Goal: Task Accomplishment & Management: Use online tool/utility

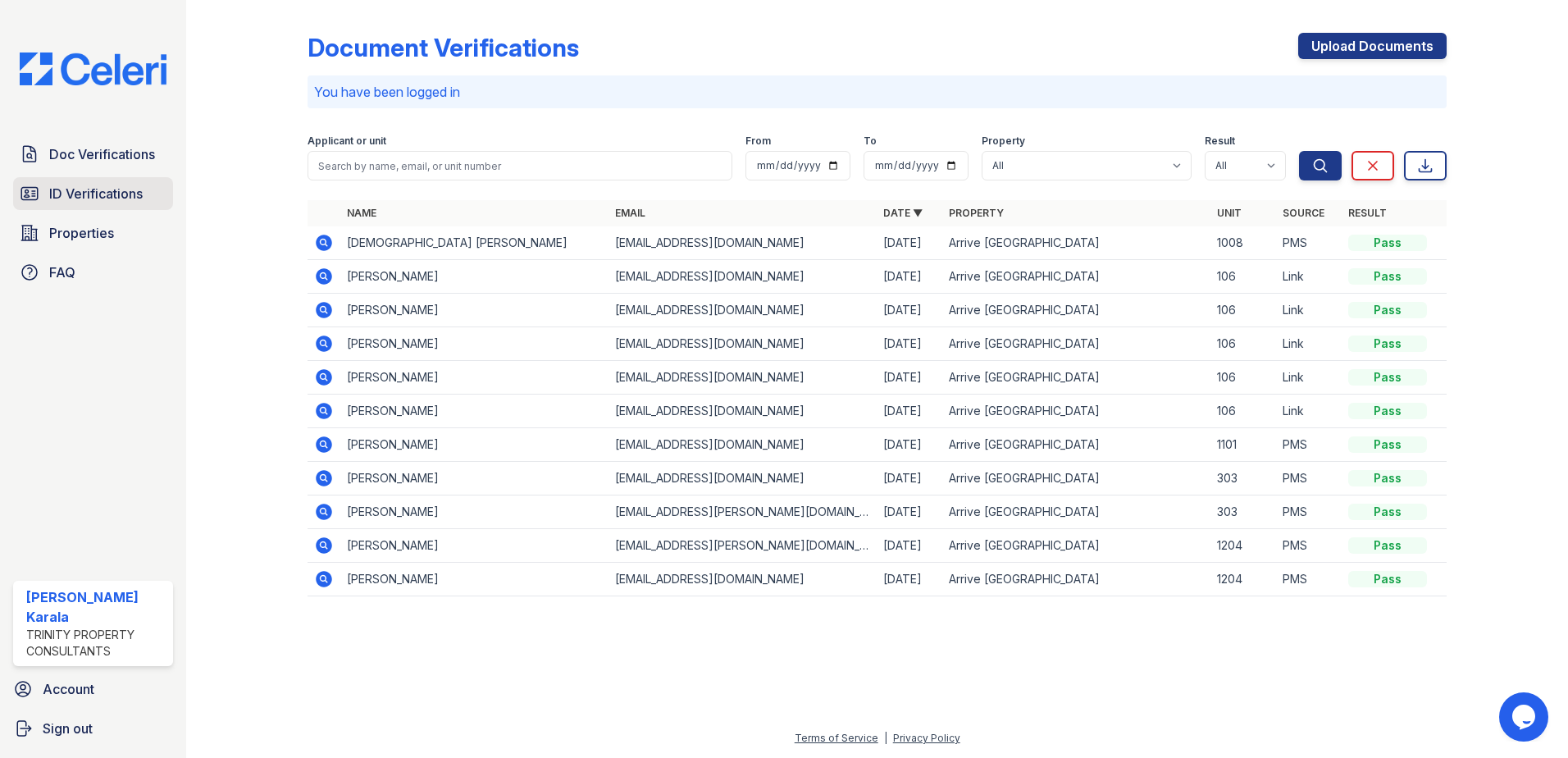
click at [111, 201] on span "ID Verifications" at bounding box center [96, 194] width 94 height 20
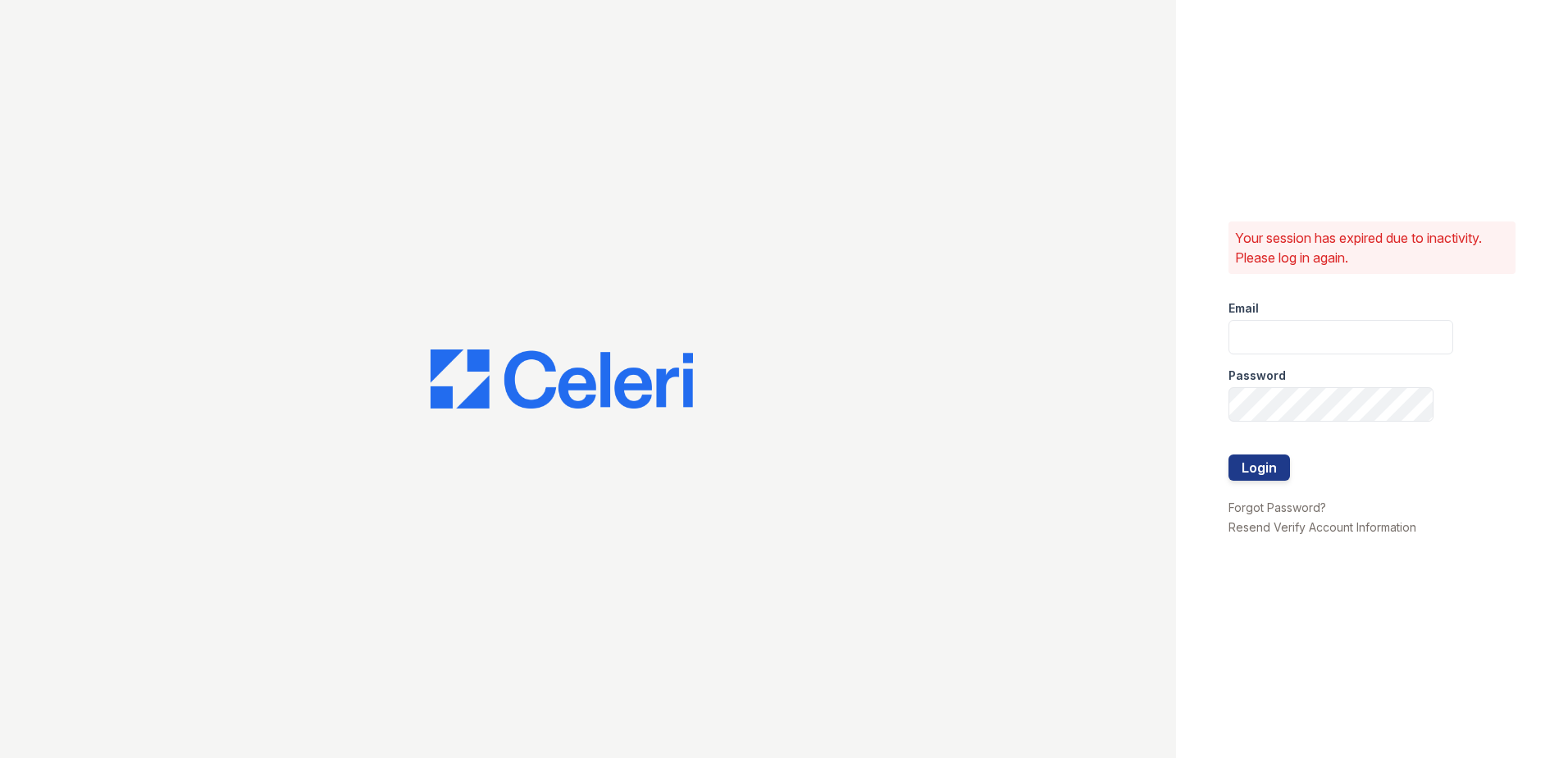
type input "[EMAIL_ADDRESS][DOMAIN_NAME]"
click at [1251, 468] on button "Login" at bounding box center [1259, 467] width 61 height 26
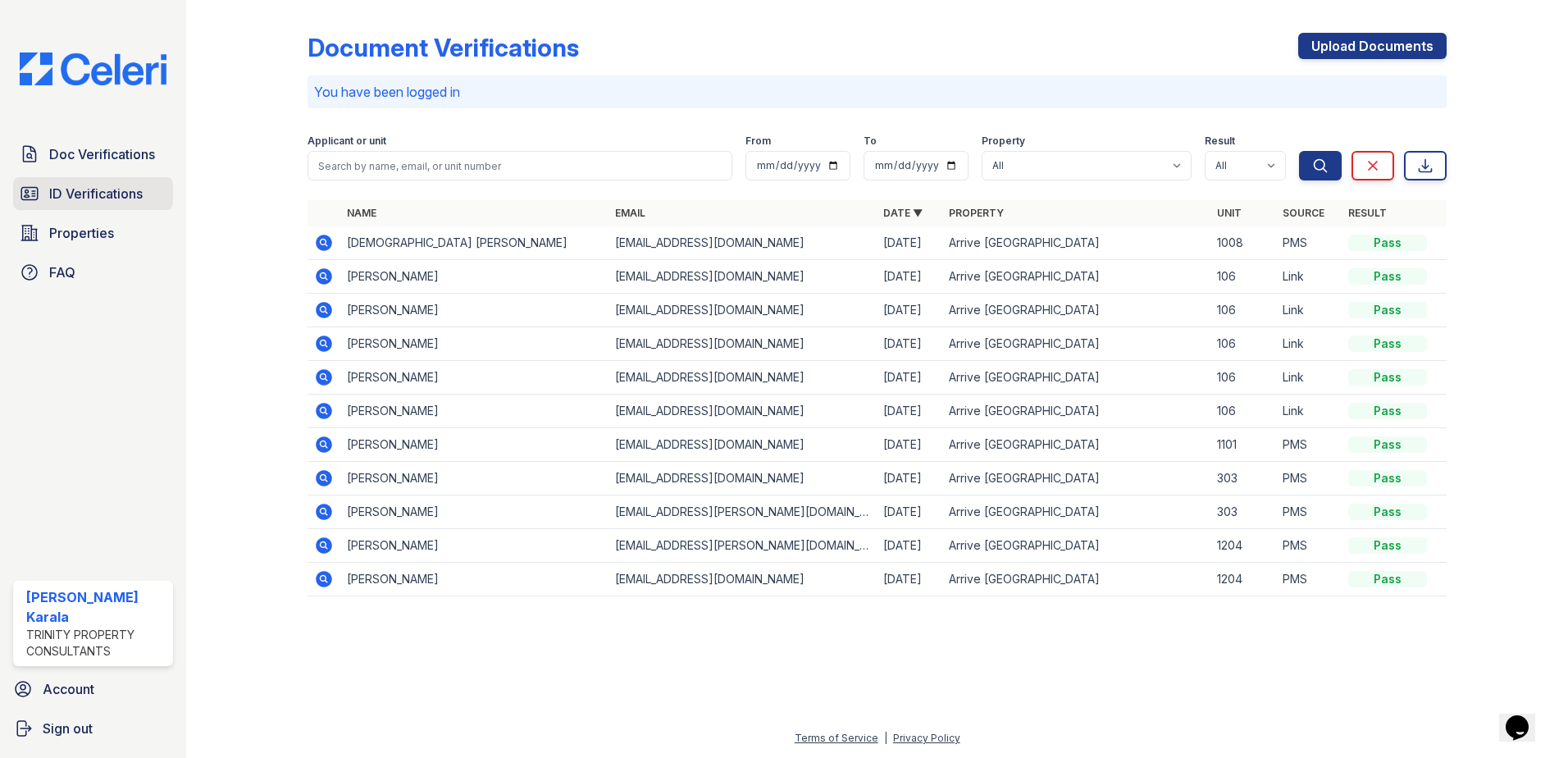
click at [44, 198] on link "ID Verifications" at bounding box center [93, 194] width 160 height 33
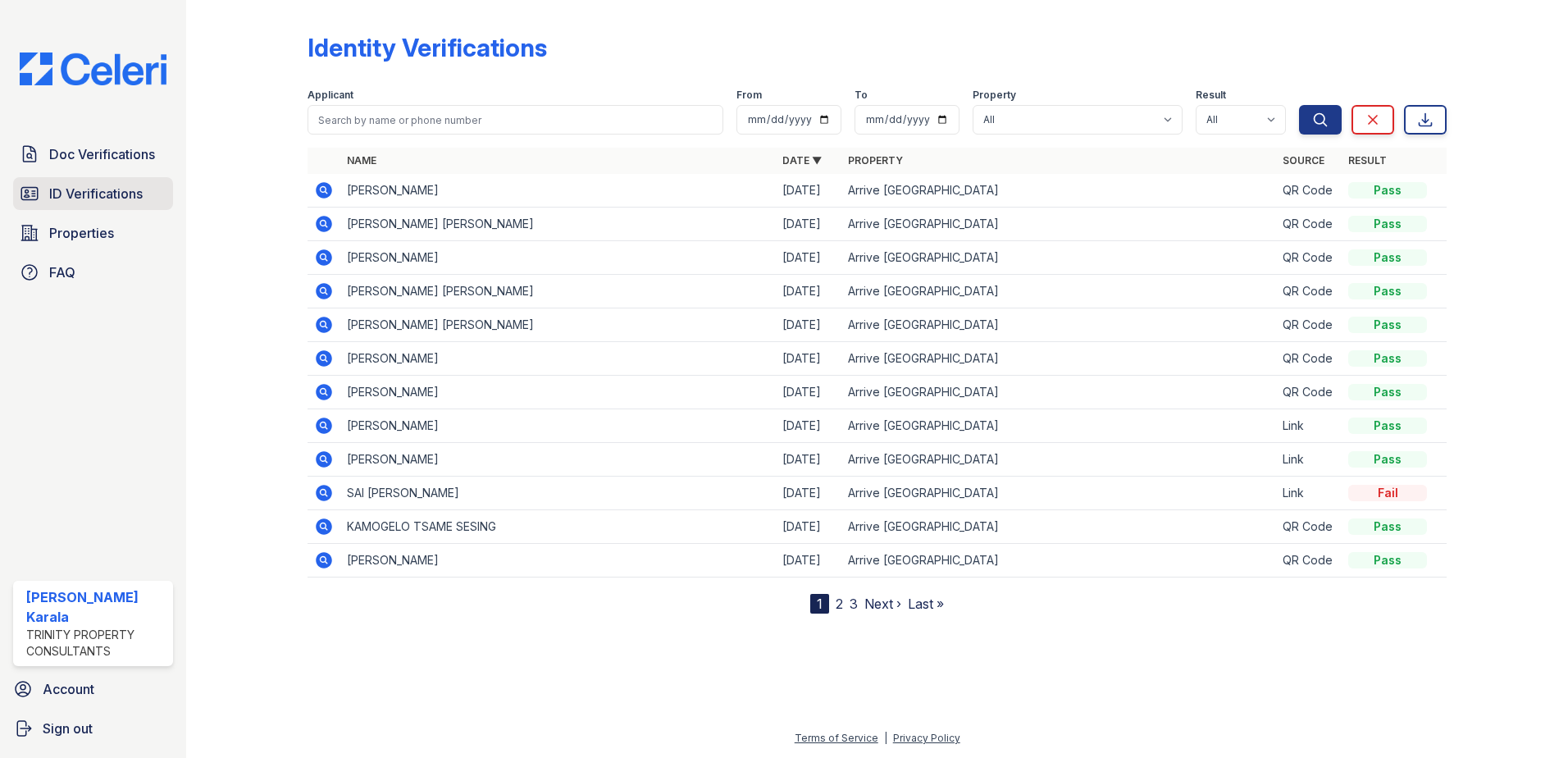
click at [59, 194] on span "ID Verifications" at bounding box center [96, 194] width 94 height 20
click at [116, 194] on span "ID Verifications" at bounding box center [96, 194] width 94 height 20
click at [123, 194] on span "ID Verifications" at bounding box center [96, 194] width 94 height 20
click at [130, 186] on span "ID Verifications" at bounding box center [96, 194] width 94 height 20
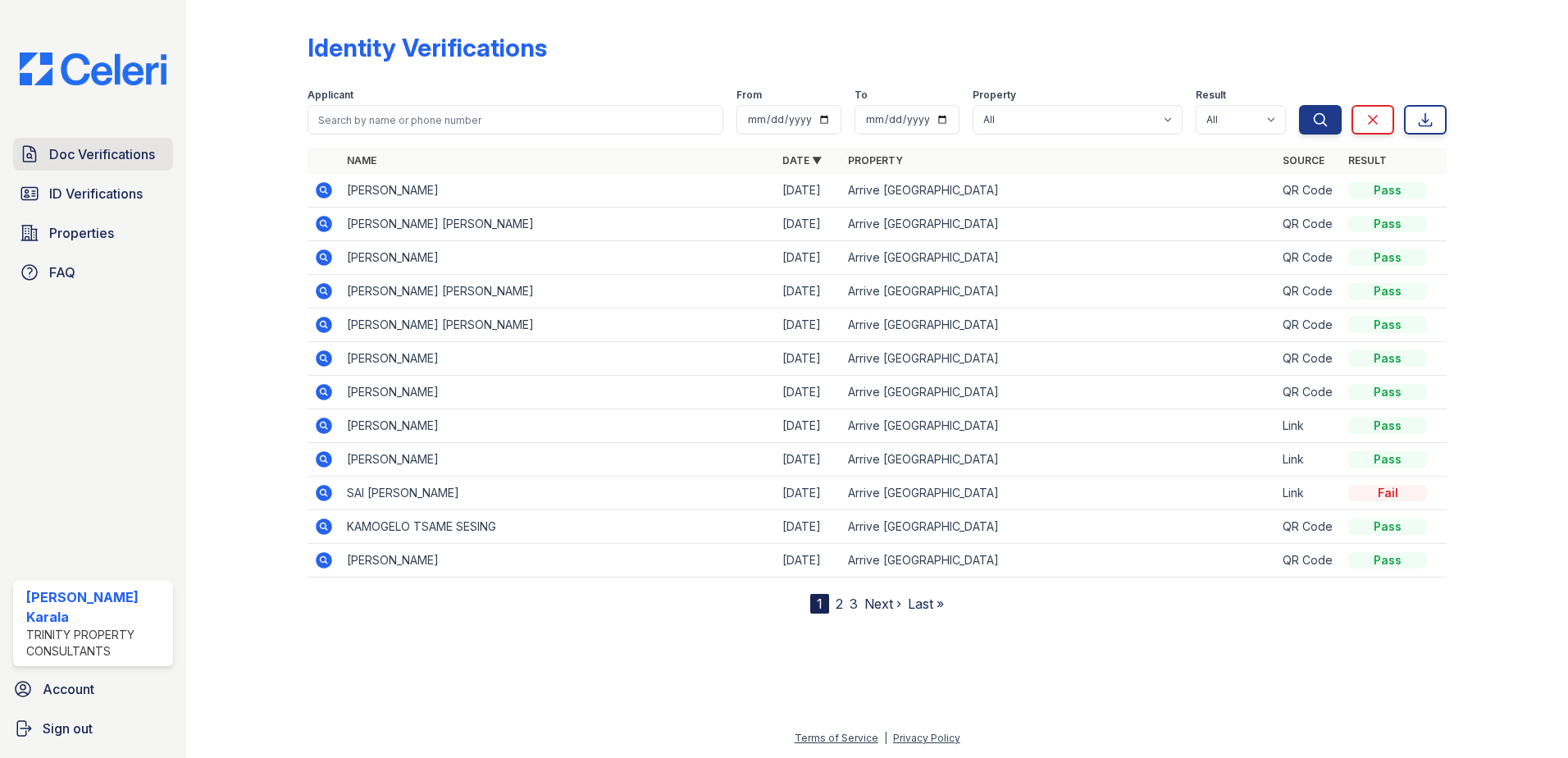
click at [119, 156] on span "Doc Verifications" at bounding box center [102, 154] width 105 height 20
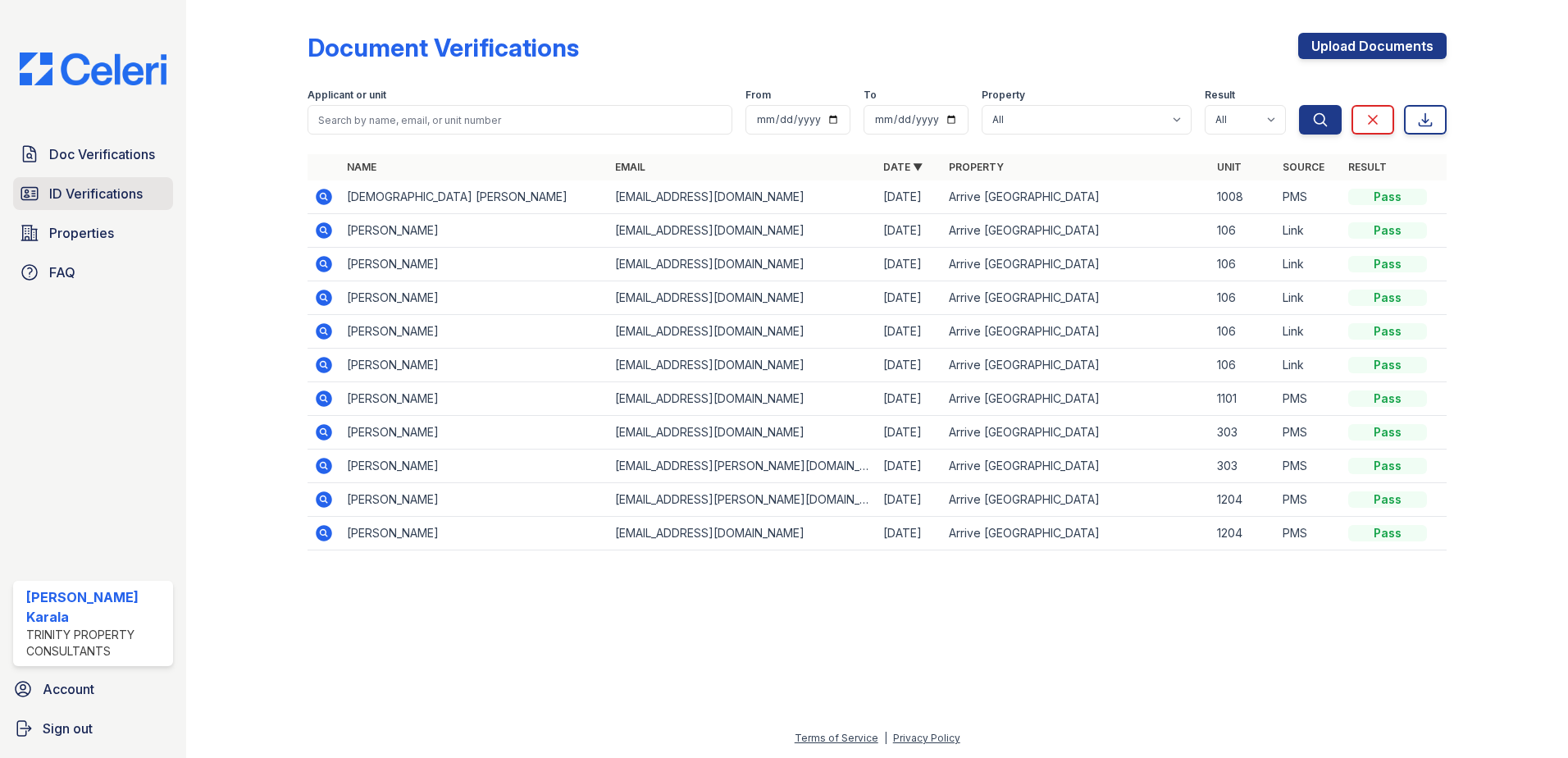
click at [119, 183] on link "ID Verifications" at bounding box center [93, 194] width 160 height 33
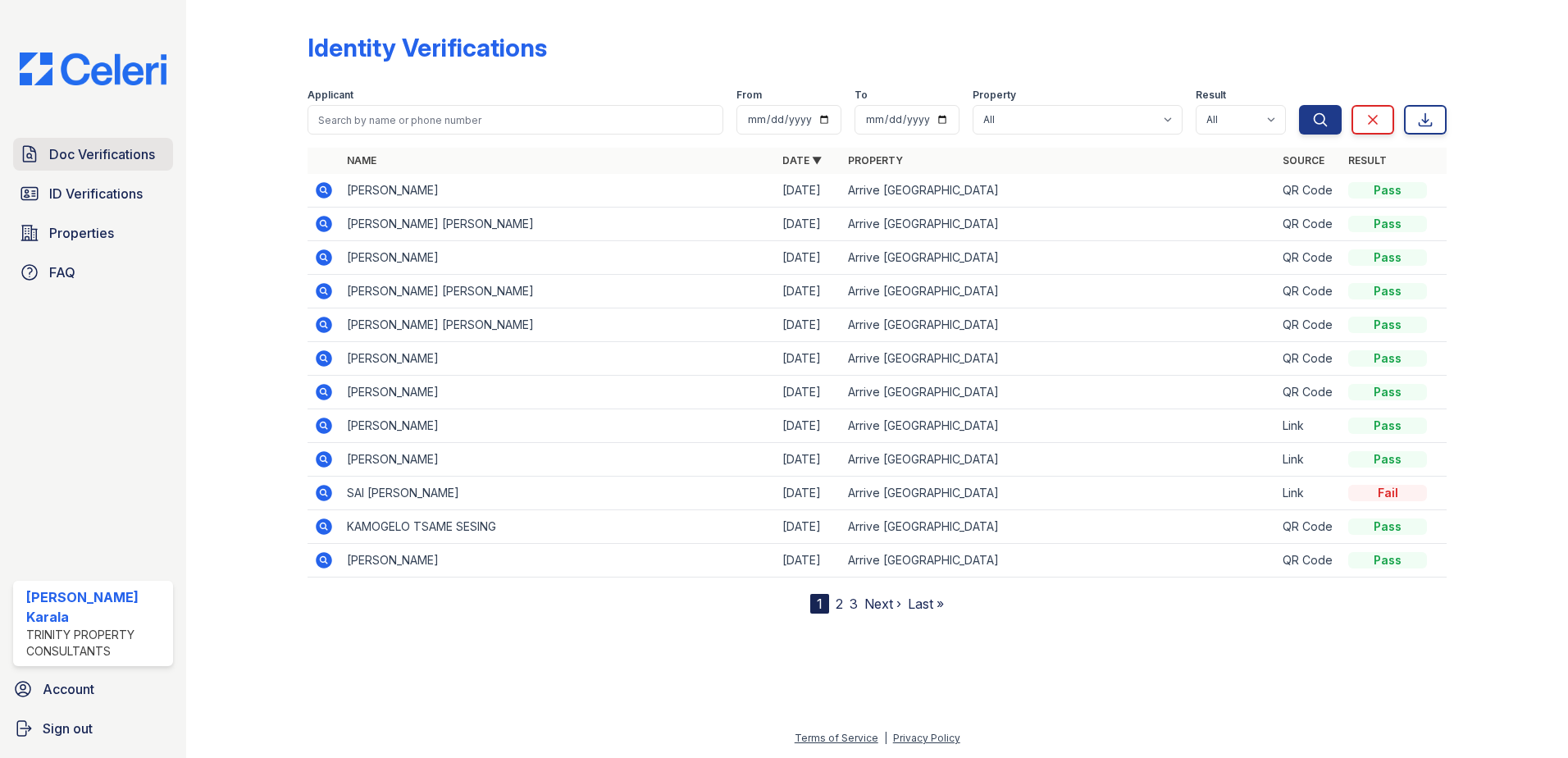
click at [119, 148] on span "Doc Verifications" at bounding box center [102, 154] width 105 height 20
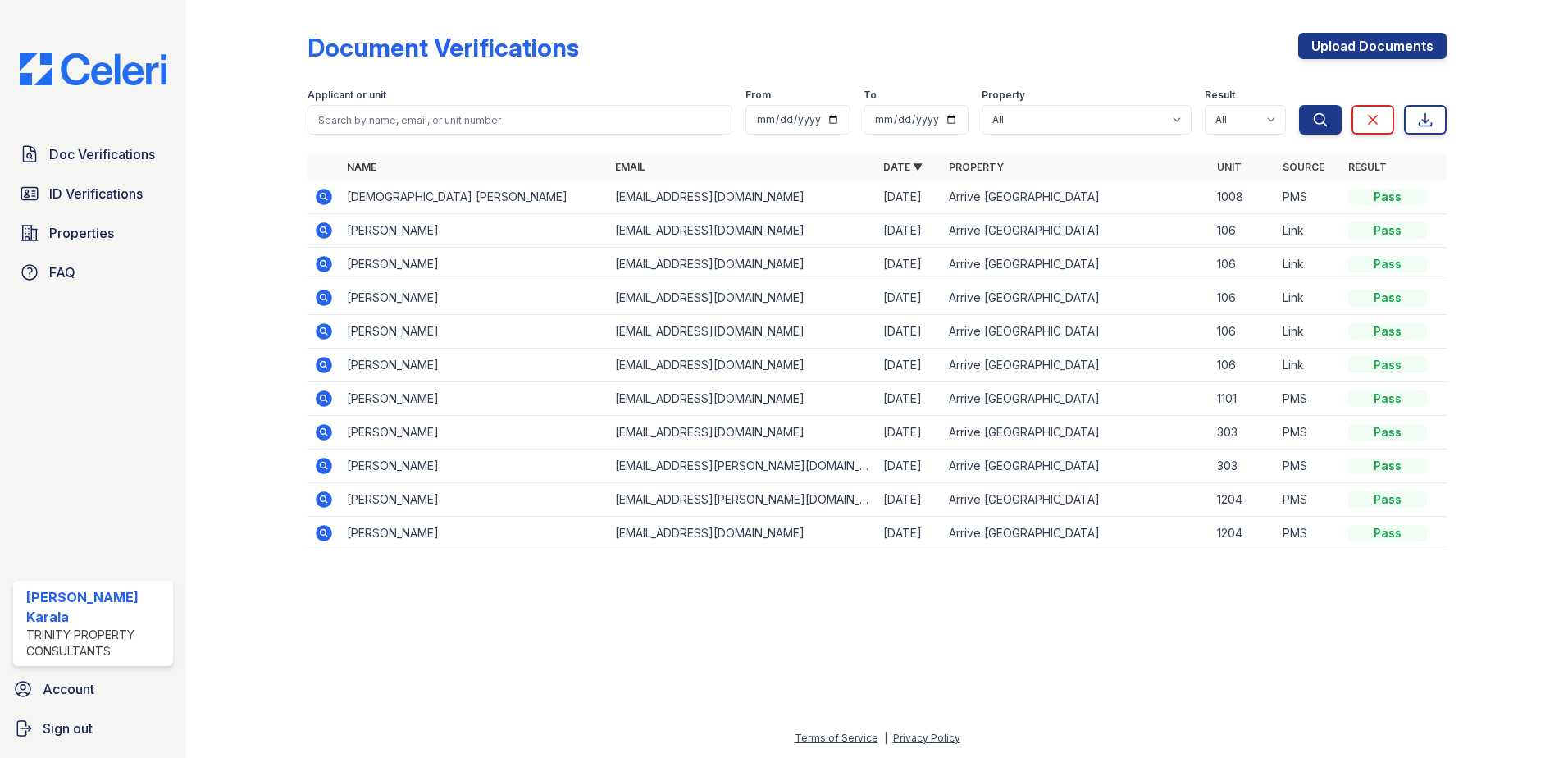
click at [116, 214] on div "Doc Verifications ID Verifications Properties FAQ" at bounding box center [93, 214] width 173 height 151
click at [123, 190] on span "ID Verifications" at bounding box center [96, 194] width 94 height 20
